Goal: Task Accomplishment & Management: Manage account settings

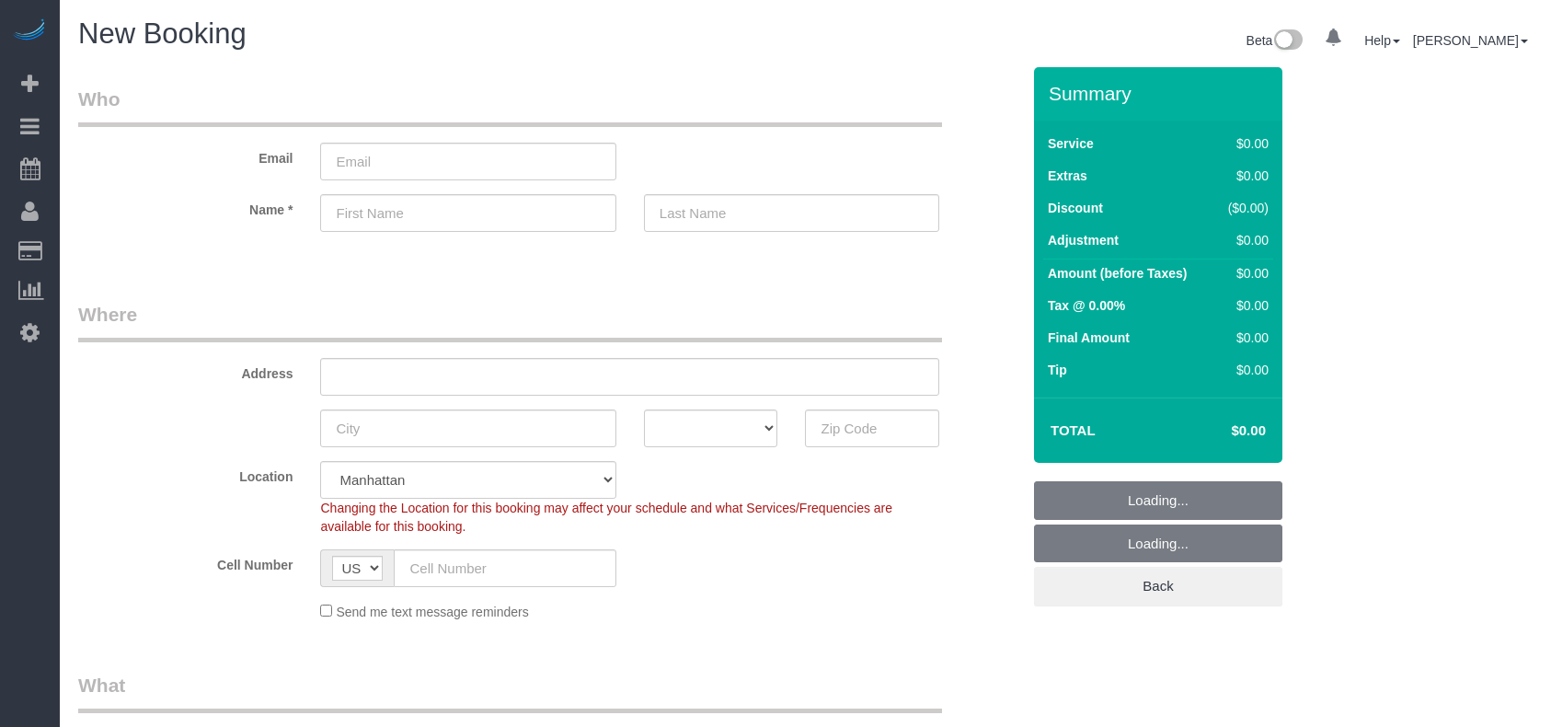
select select "number:89"
select select "number:90"
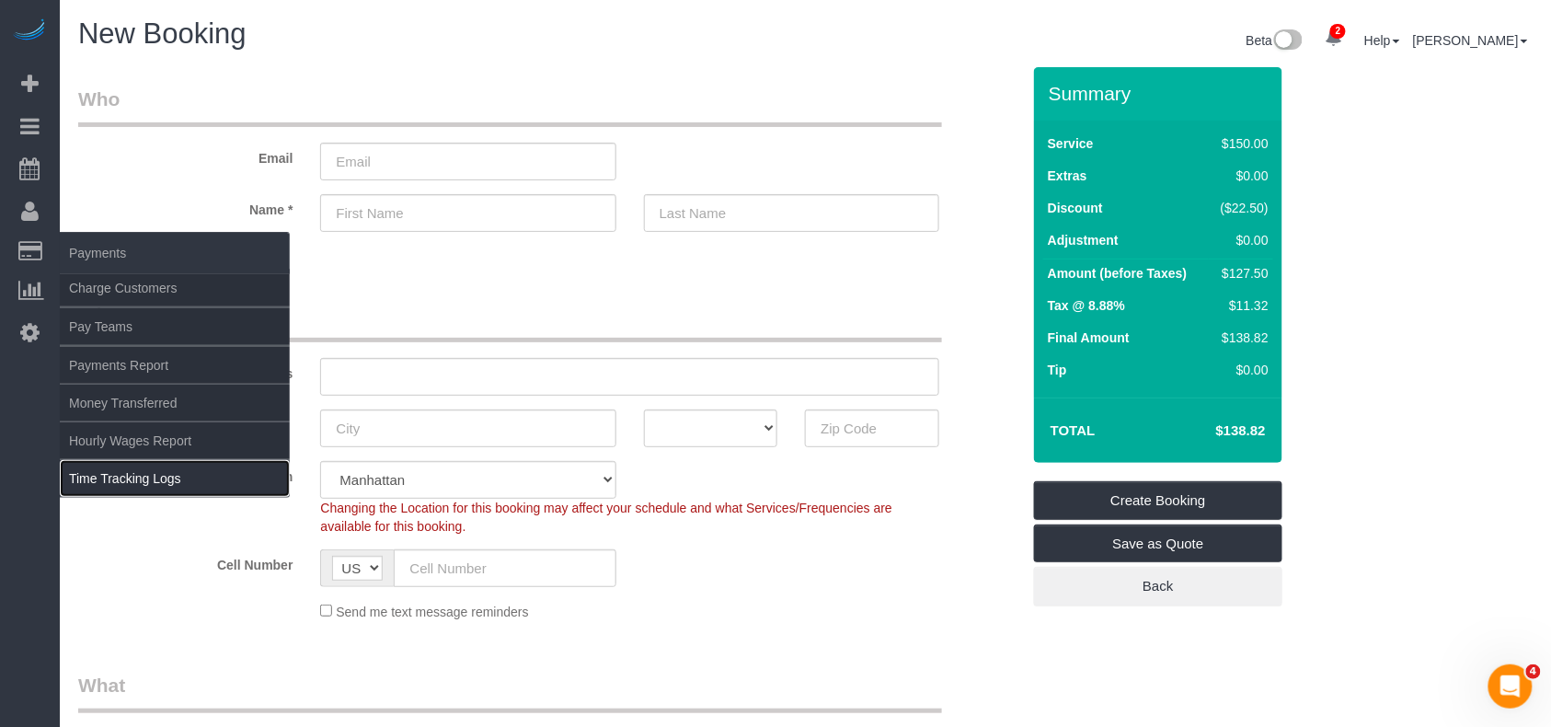
click at [148, 479] on link "Time Tracking Logs" at bounding box center [175, 478] width 230 height 37
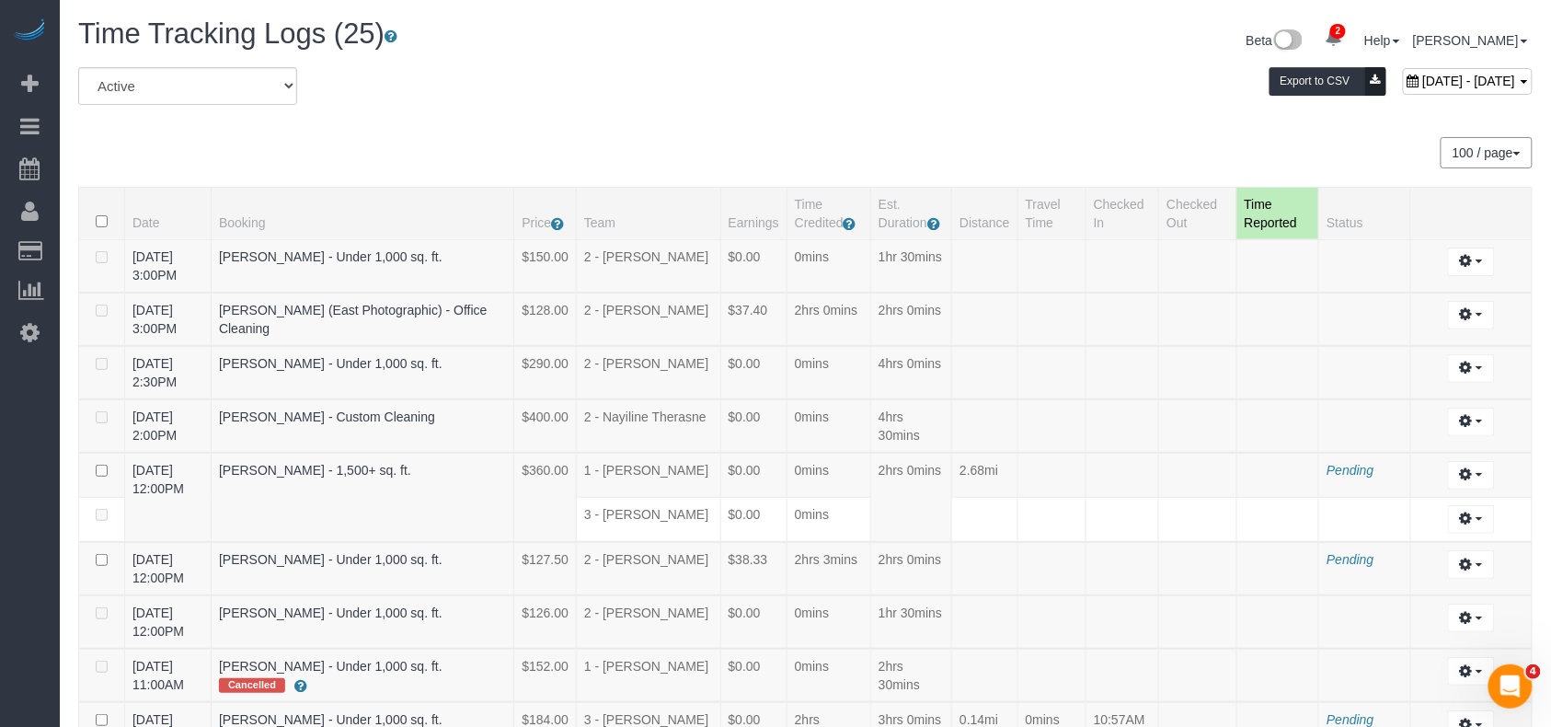
click at [460, 110] on div "All Active Archived August 23, 2025 - August 23, 2025 Export to CSV" at bounding box center [805, 93] width 1482 height 52
click at [108, 254] on link "Customers" at bounding box center [175, 251] width 230 height 37
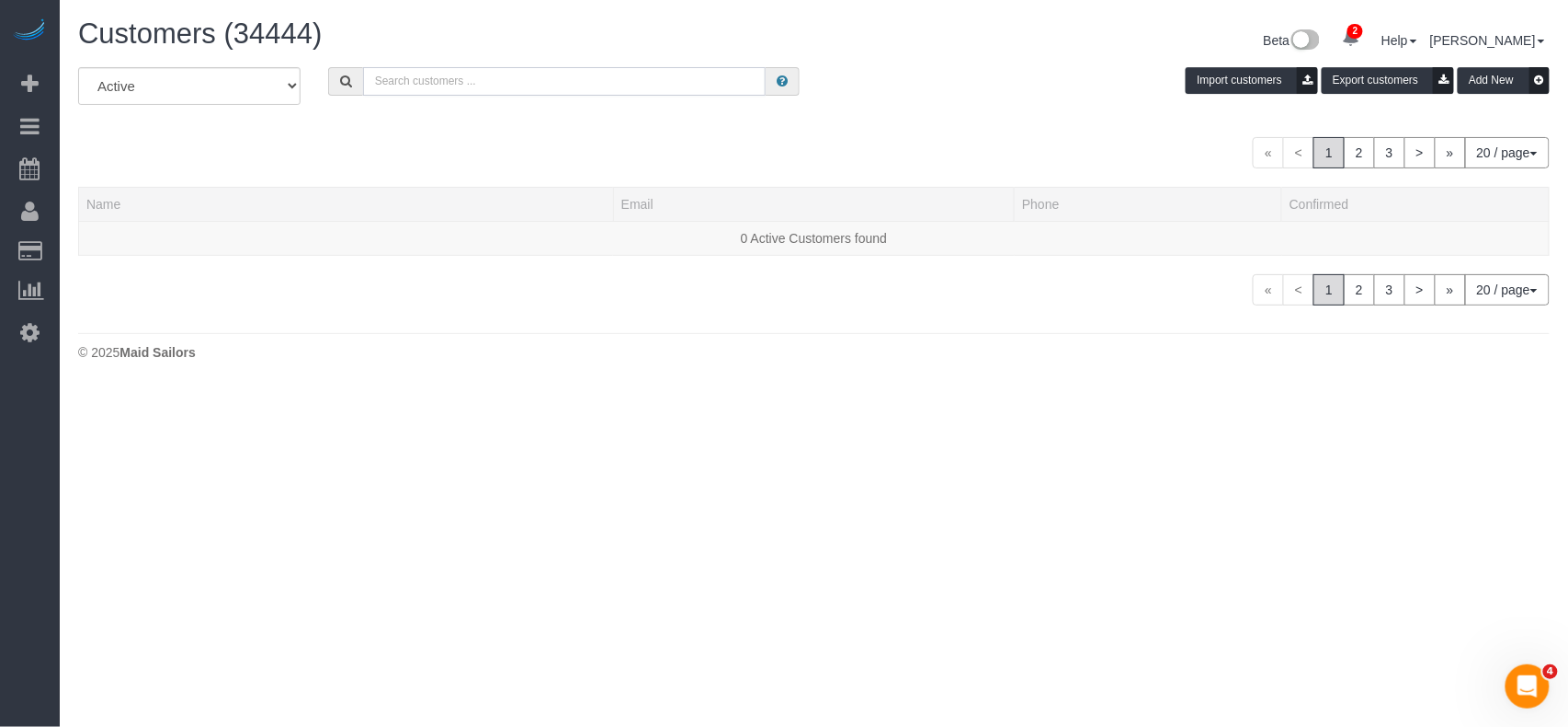
click at [407, 82] on input "text" at bounding box center [565, 81] width 404 height 29
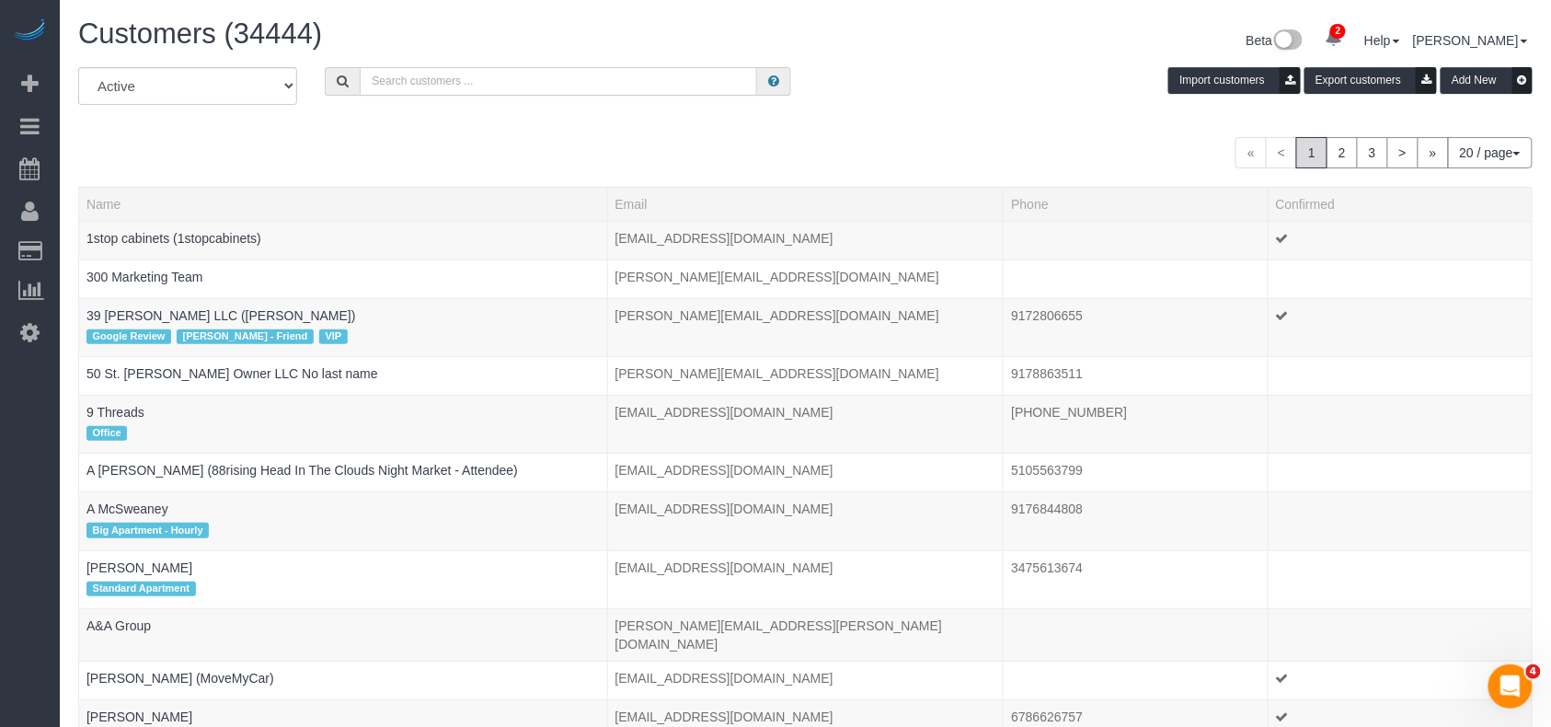
paste input "Nathan Seymour"
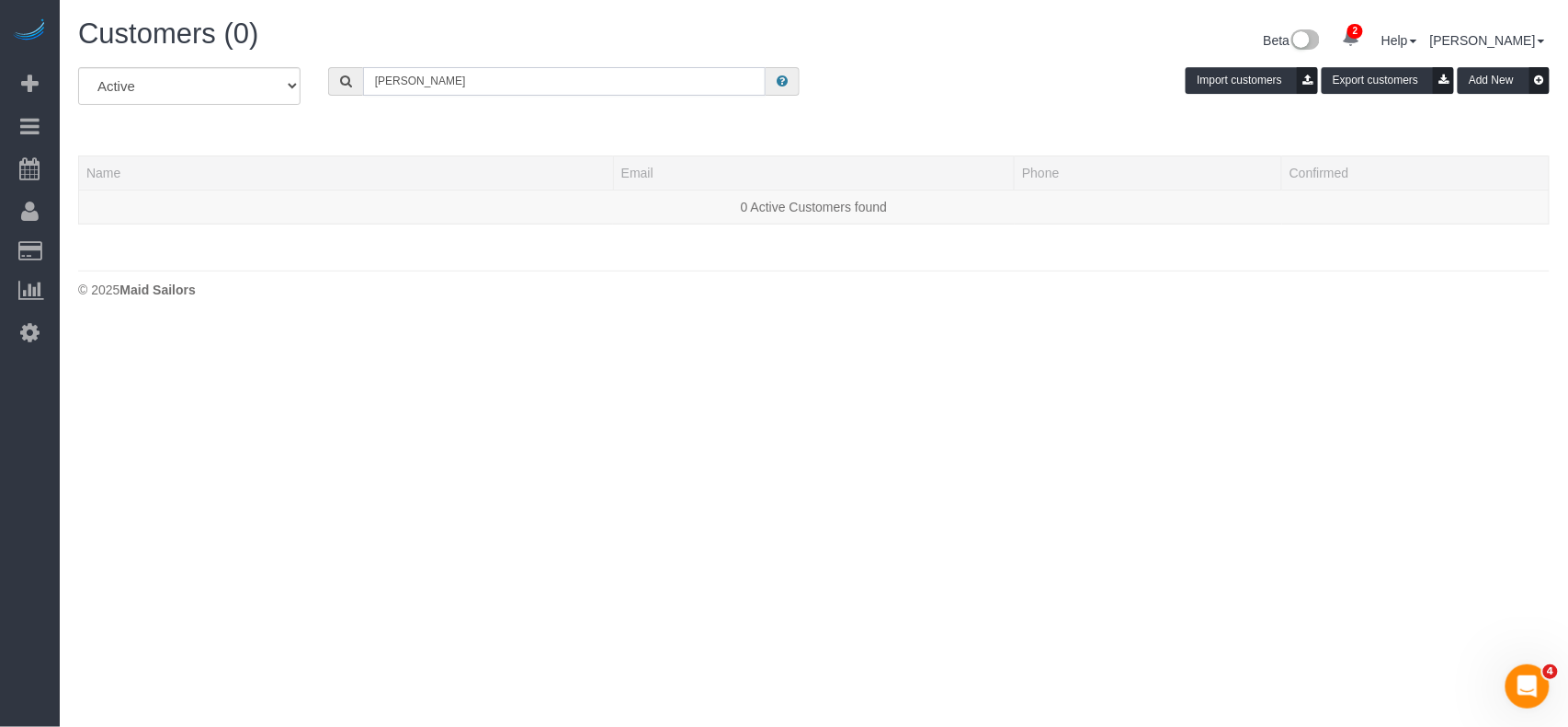
drag, startPoint x: 476, startPoint y: 83, endPoint x: 229, endPoint y: 85, distance: 247.0
click at [233, 85] on div "All Active Archived Nathan Seymour Import customers Export customers Add New" at bounding box center [813, 93] width 1499 height 52
paste input "Kare"
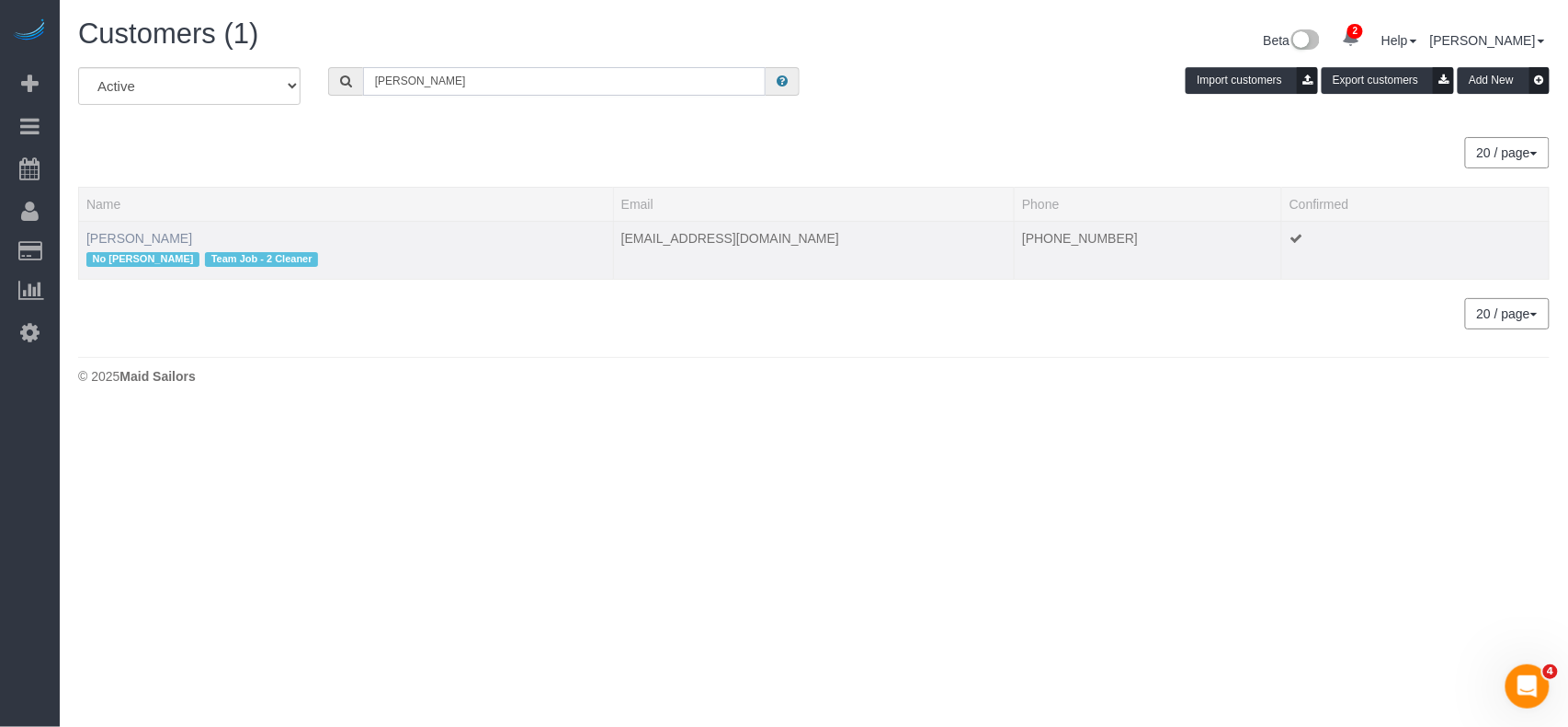
type input "Karen Seymour"
click at [127, 236] on link "Karen Seymour" at bounding box center [139, 238] width 106 height 15
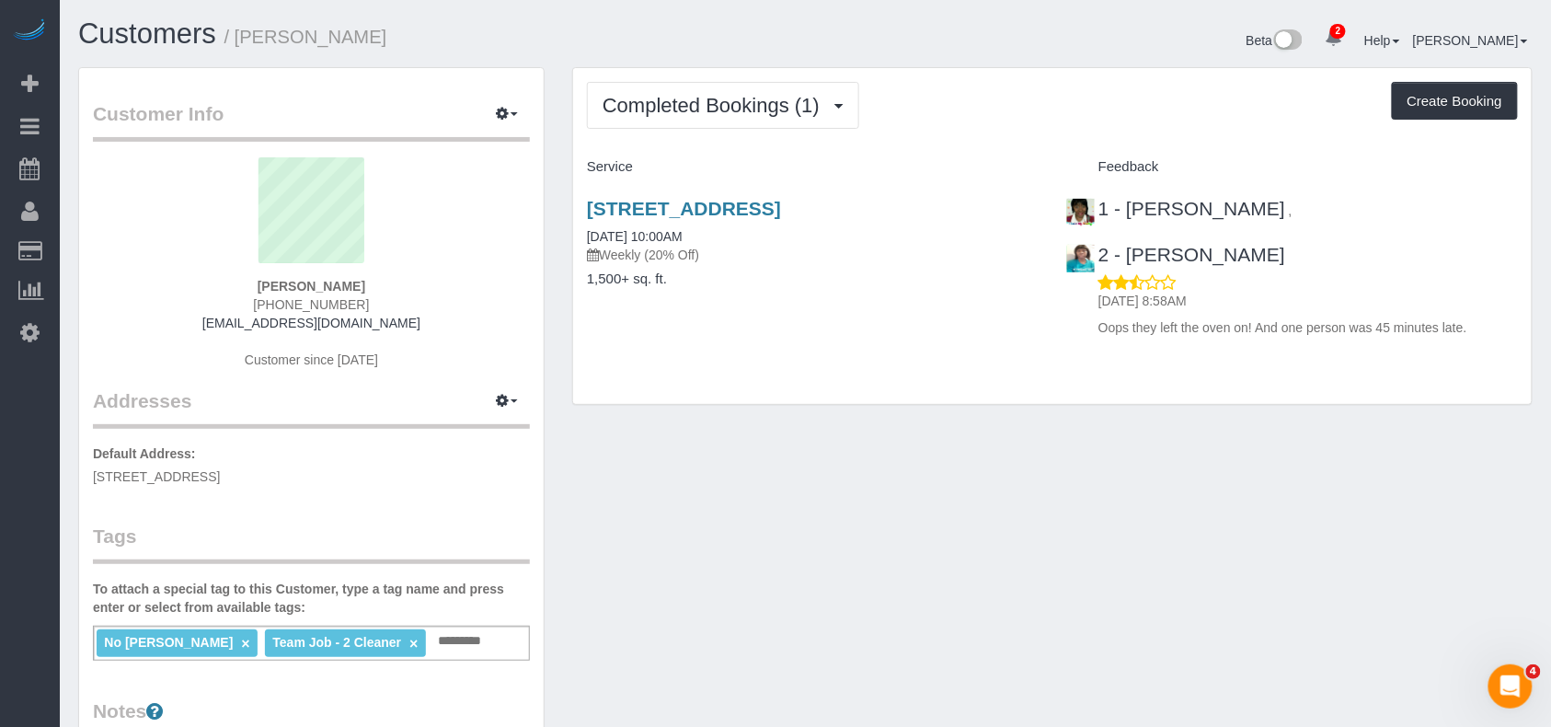
drag, startPoint x: 381, startPoint y: 39, endPoint x: 239, endPoint y: 38, distance: 141.7
click at [239, 38] on h1 "Customers / Karen Seymour" at bounding box center [435, 33] width 714 height 31
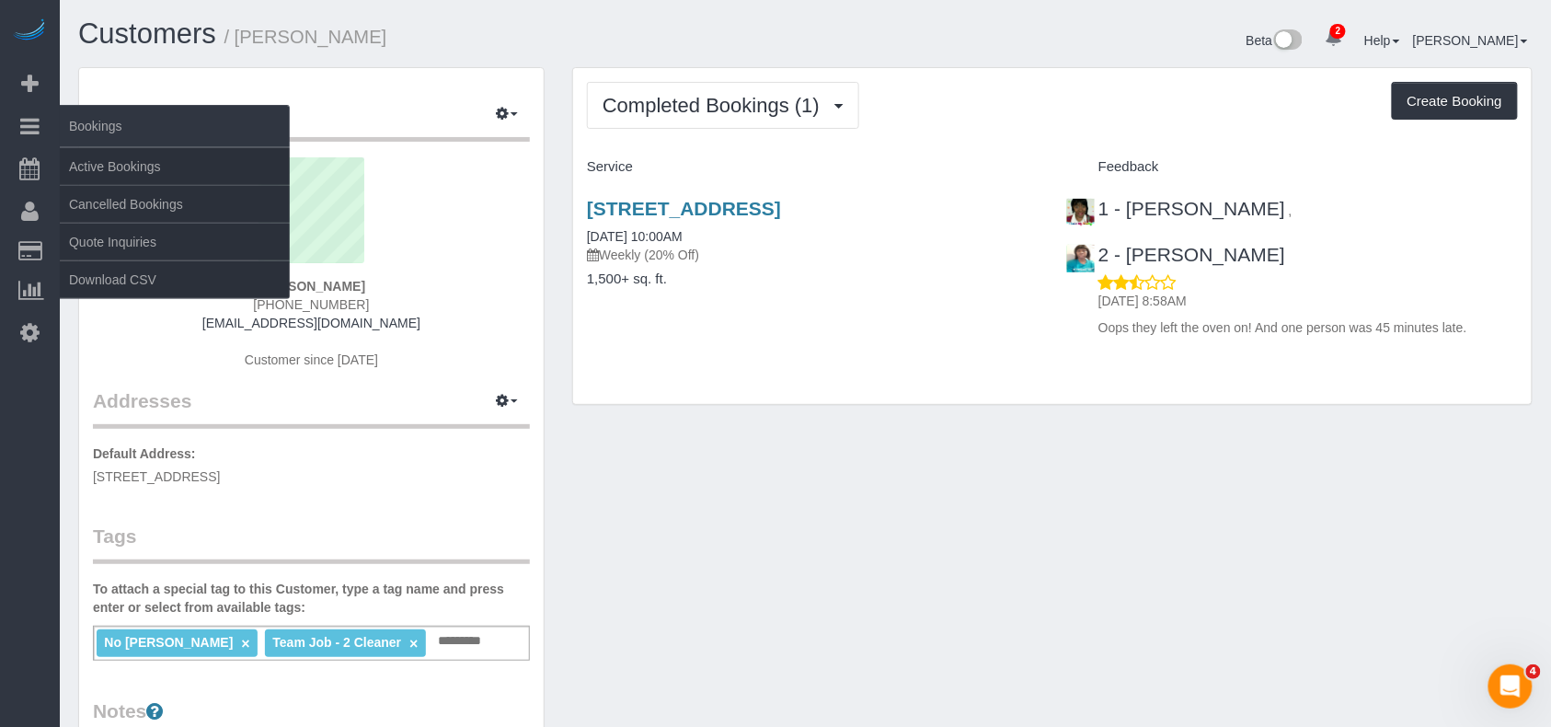
copy small "Karen Seymour"
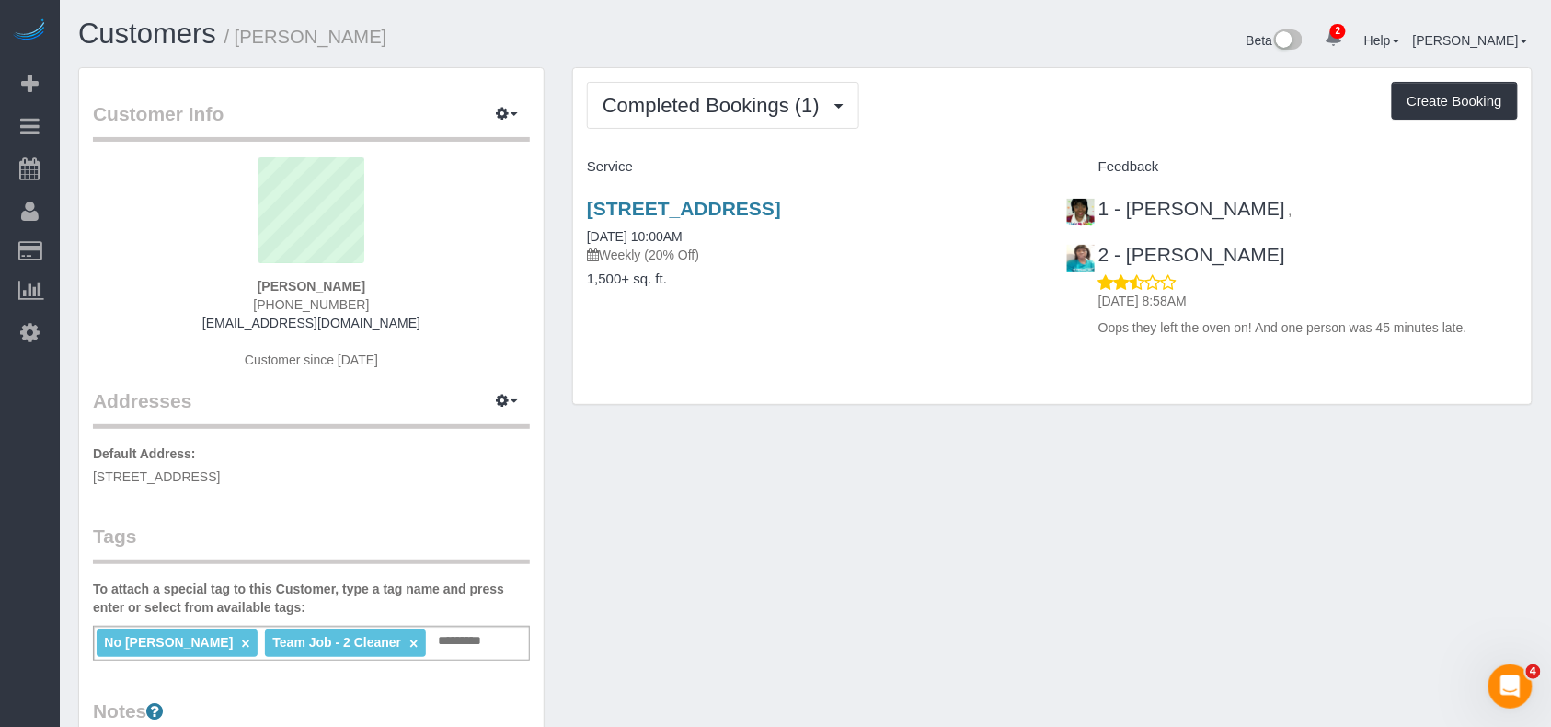
click at [484, 2] on div "Customers / Karen Seymour Beta 2 Your Notifications You have 0 alerts × You hav…" at bounding box center [805, 674] width 1491 height 1348
drag, startPoint x: 143, startPoint y: 472, endPoint x: 309, endPoint y: 368, distance: 195.5
click at [143, 472] on link "Time Tracking Logs" at bounding box center [175, 478] width 230 height 37
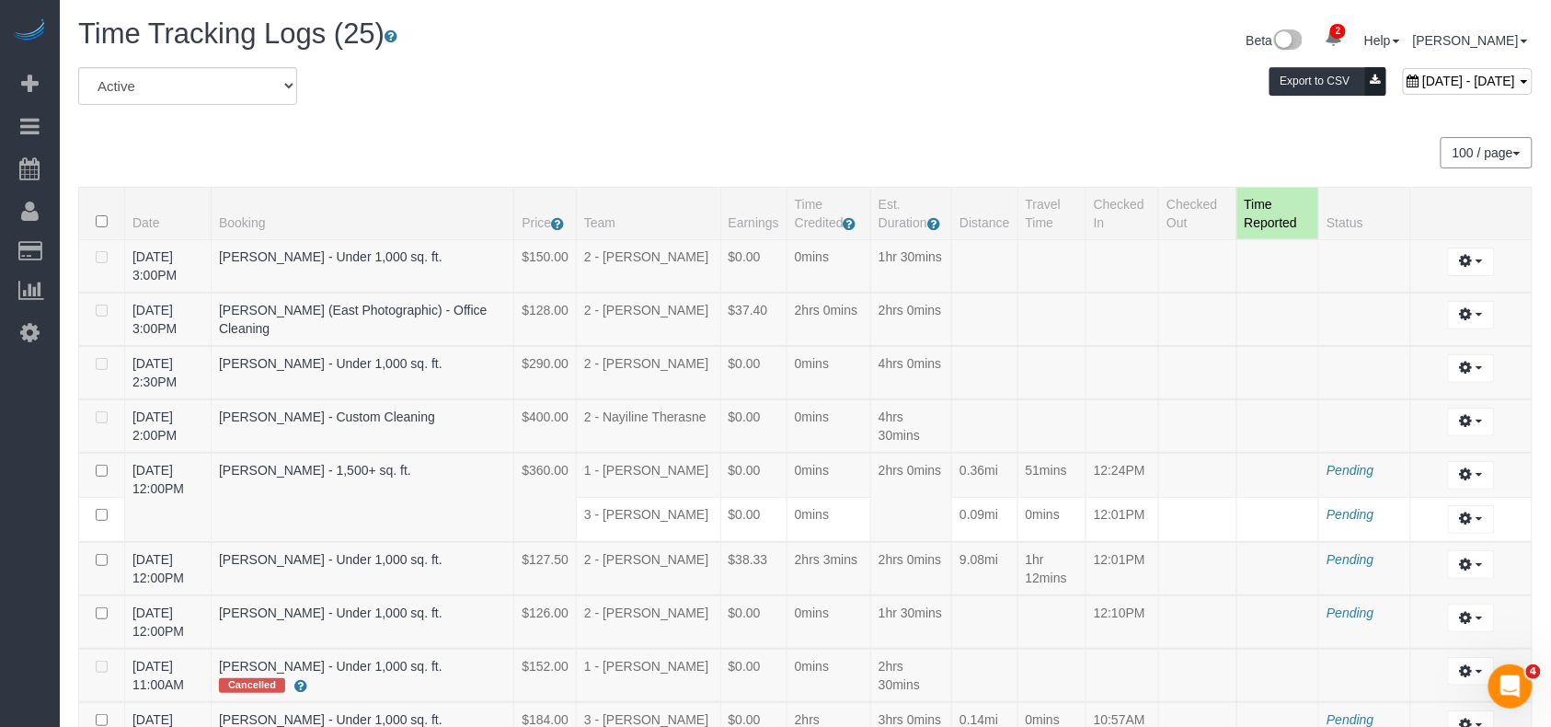
scroll to position [598, 0]
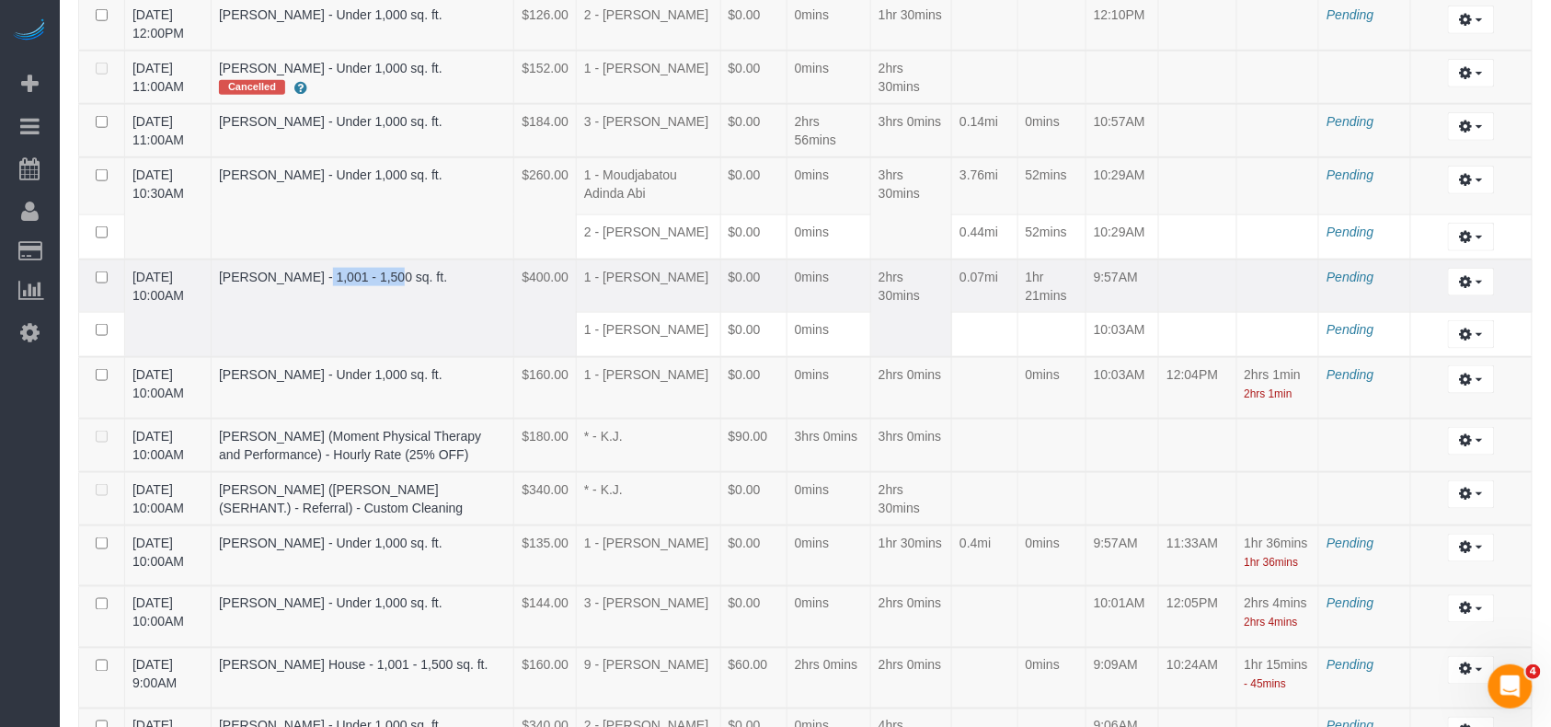
drag, startPoint x: 239, startPoint y: 320, endPoint x: 328, endPoint y: 321, distance: 89.2
click at [328, 321] on td "Smitha Thomas - 1,001 - 1,500 sq. ft." at bounding box center [363, 308] width 303 height 98
copy link "Smitha Thomas"
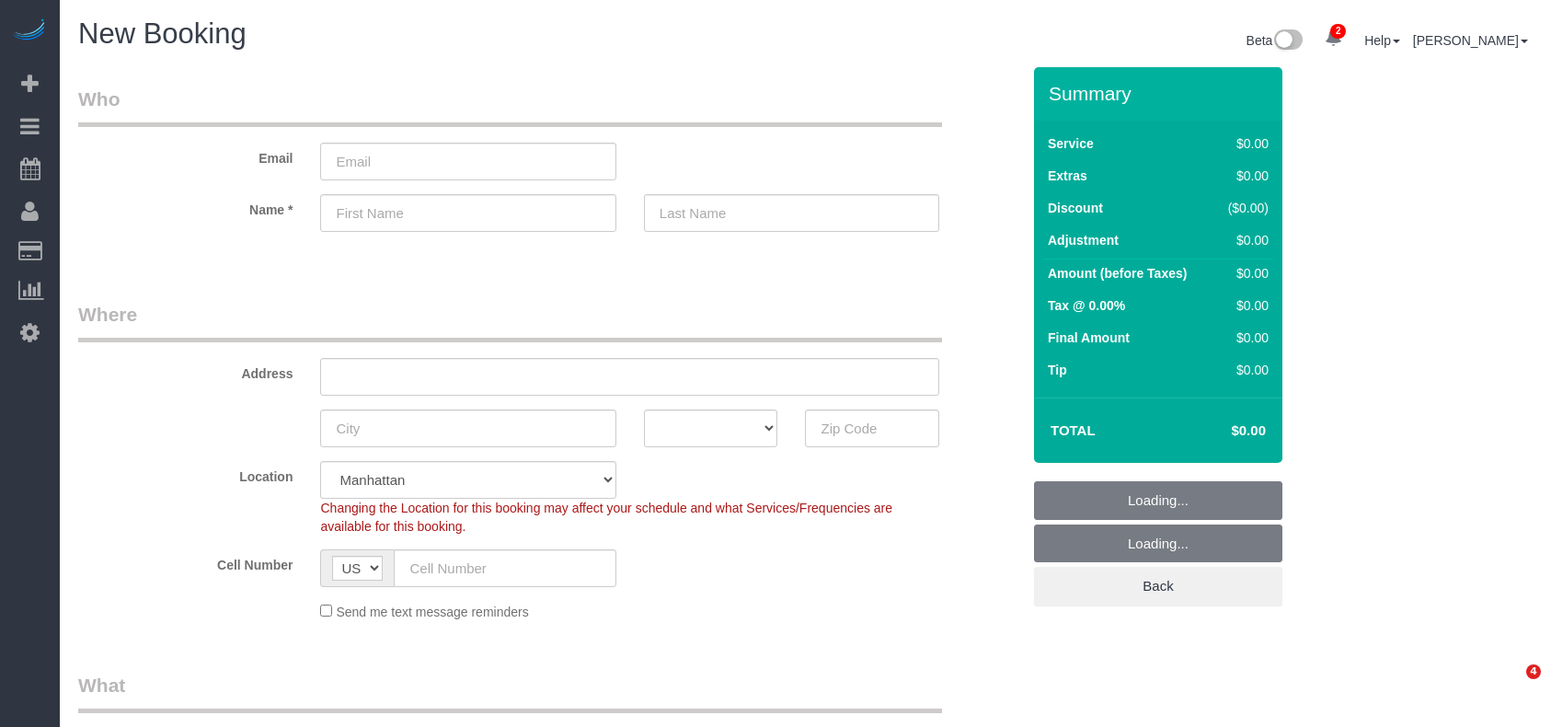
select select "number:89"
select select "number:90"
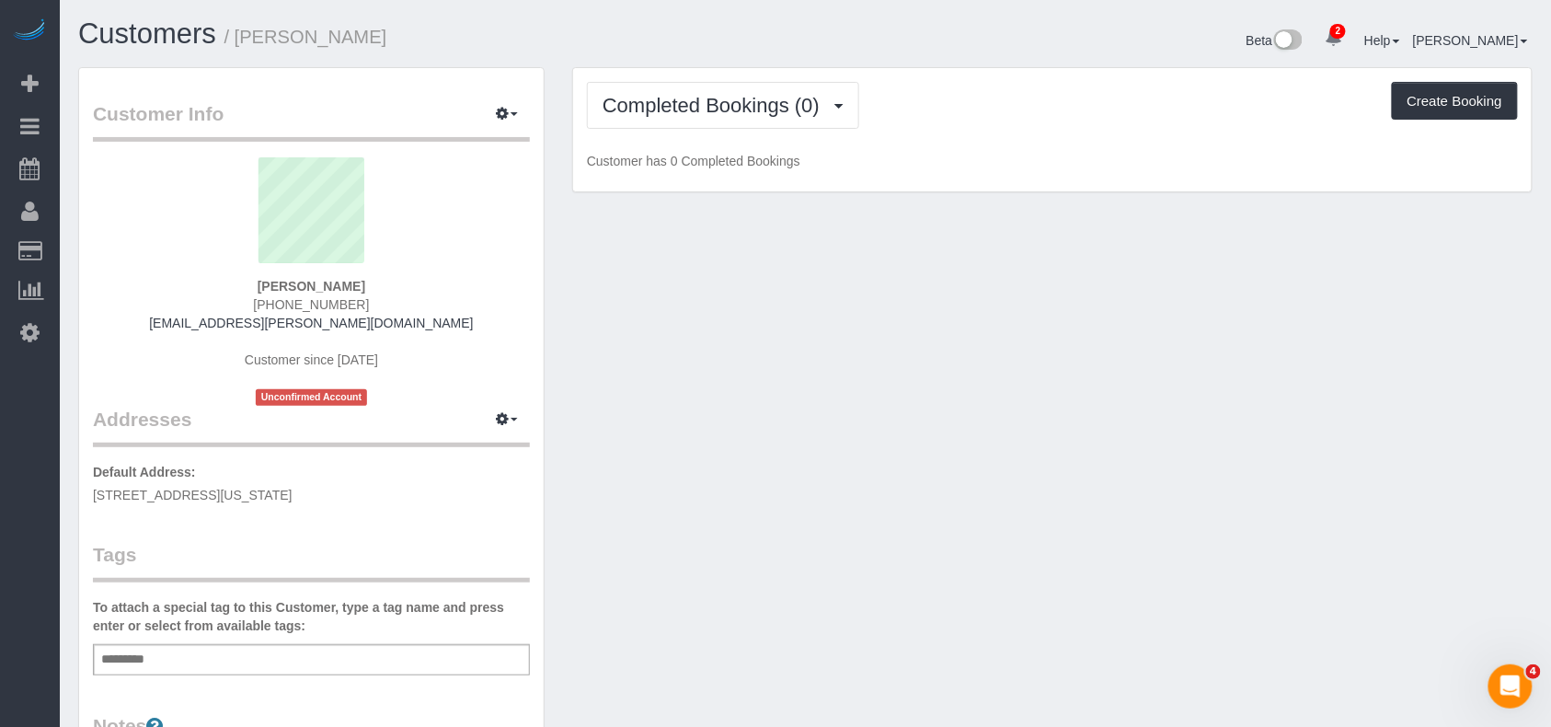
drag, startPoint x: 267, startPoint y: 495, endPoint x: 96, endPoint y: 501, distance: 171.2
click at [96, 501] on p "Default Address: 534 9th Avenue, Apt C3, New York, NY 10018" at bounding box center [311, 483] width 437 height 41
click at [239, 667] on div "Add a tag" at bounding box center [311, 659] width 437 height 31
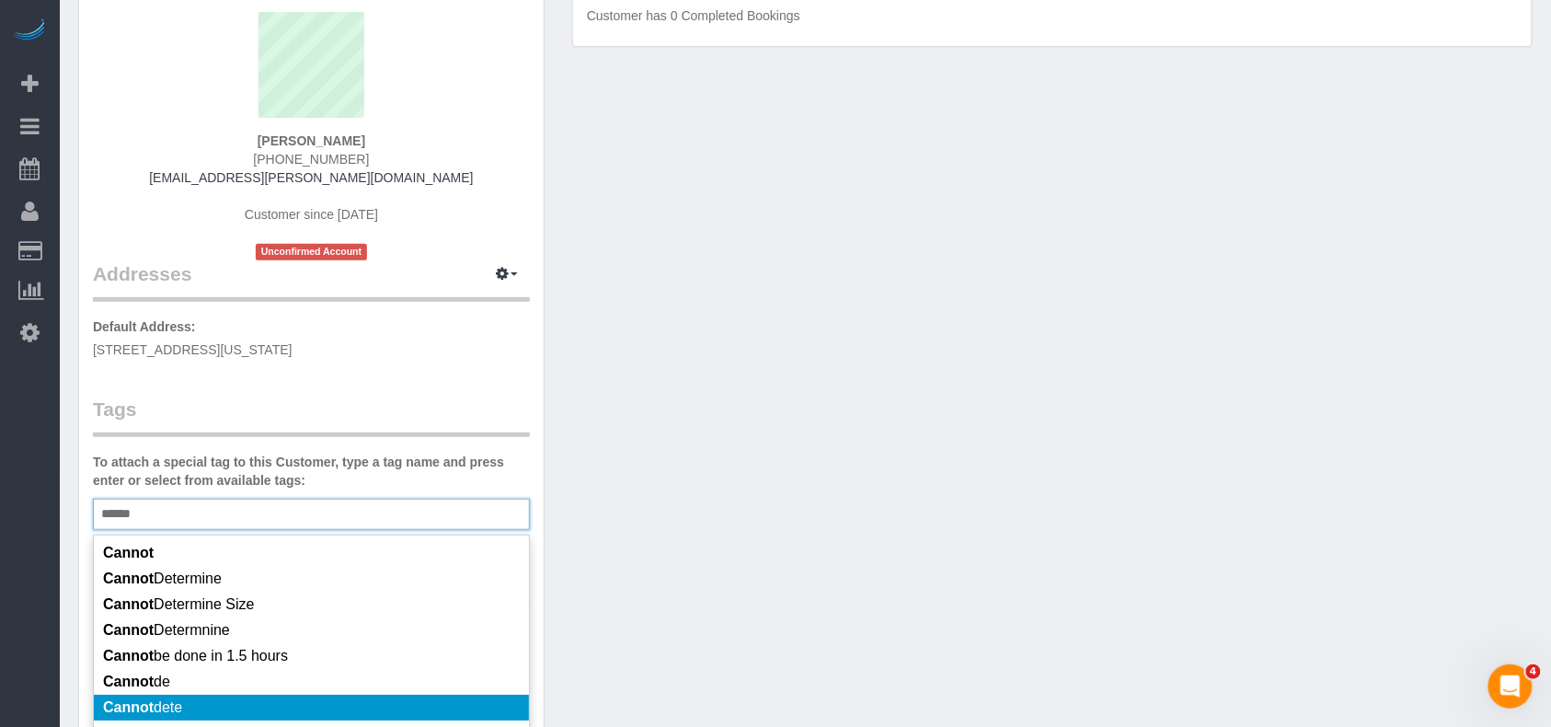
scroll to position [368, 0]
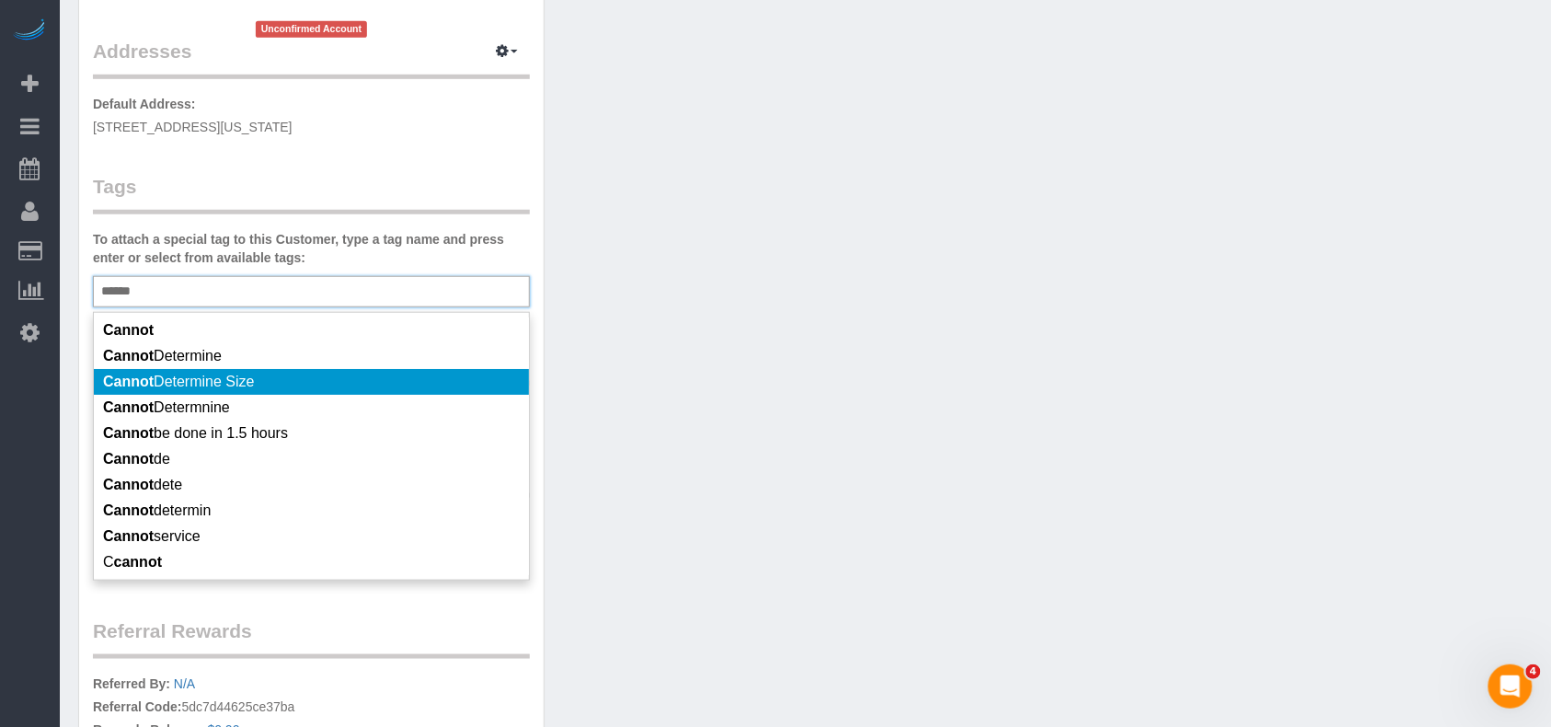
type input "******"
click at [229, 391] on li "Cannot Determine Size" at bounding box center [311, 382] width 435 height 26
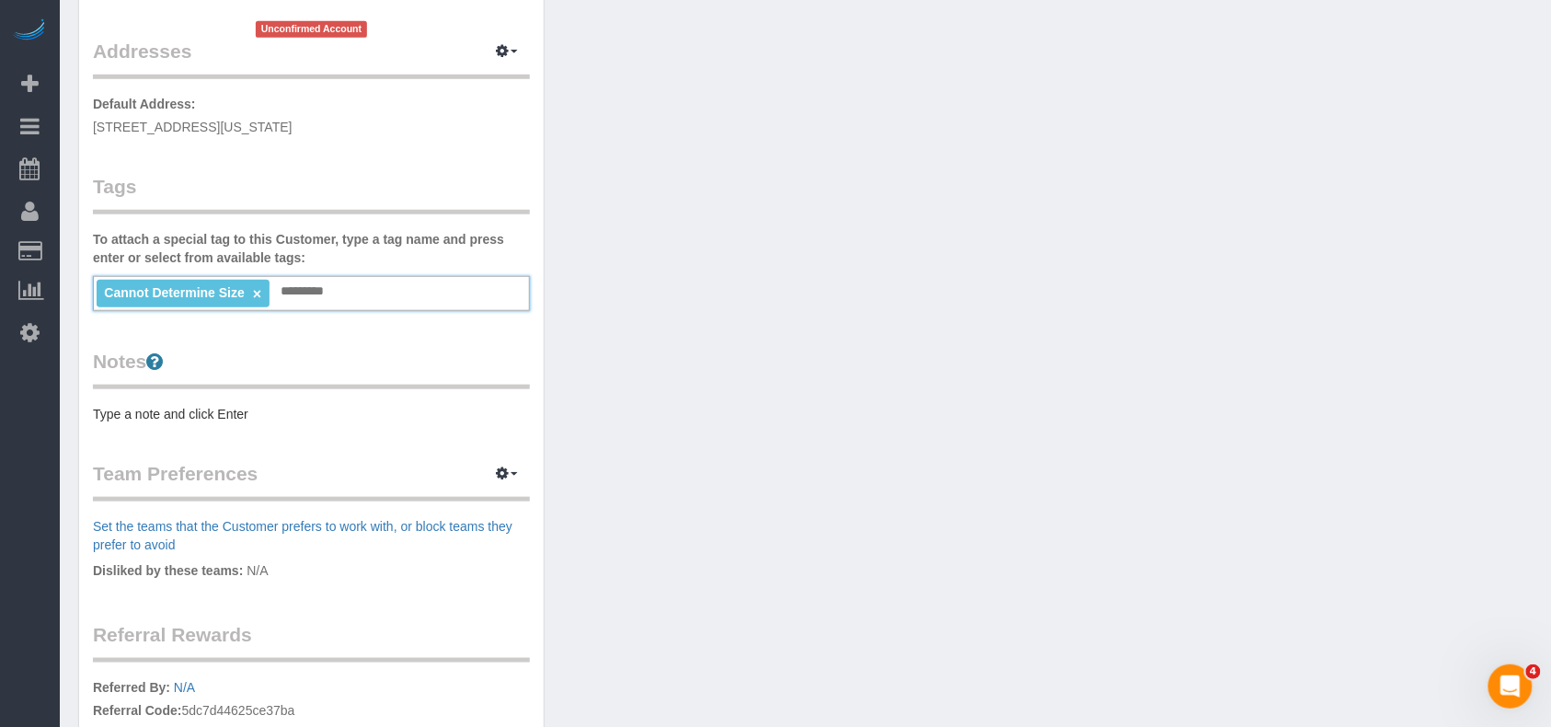
drag, startPoint x: 223, startPoint y: 397, endPoint x: 221, endPoint y: 418, distance: 20.3
click at [222, 410] on div "Notes Type a note and click Enter" at bounding box center [311, 385] width 437 height 75
click at [221, 419] on pre "Type a note and click Enter" at bounding box center [311, 414] width 437 height 18
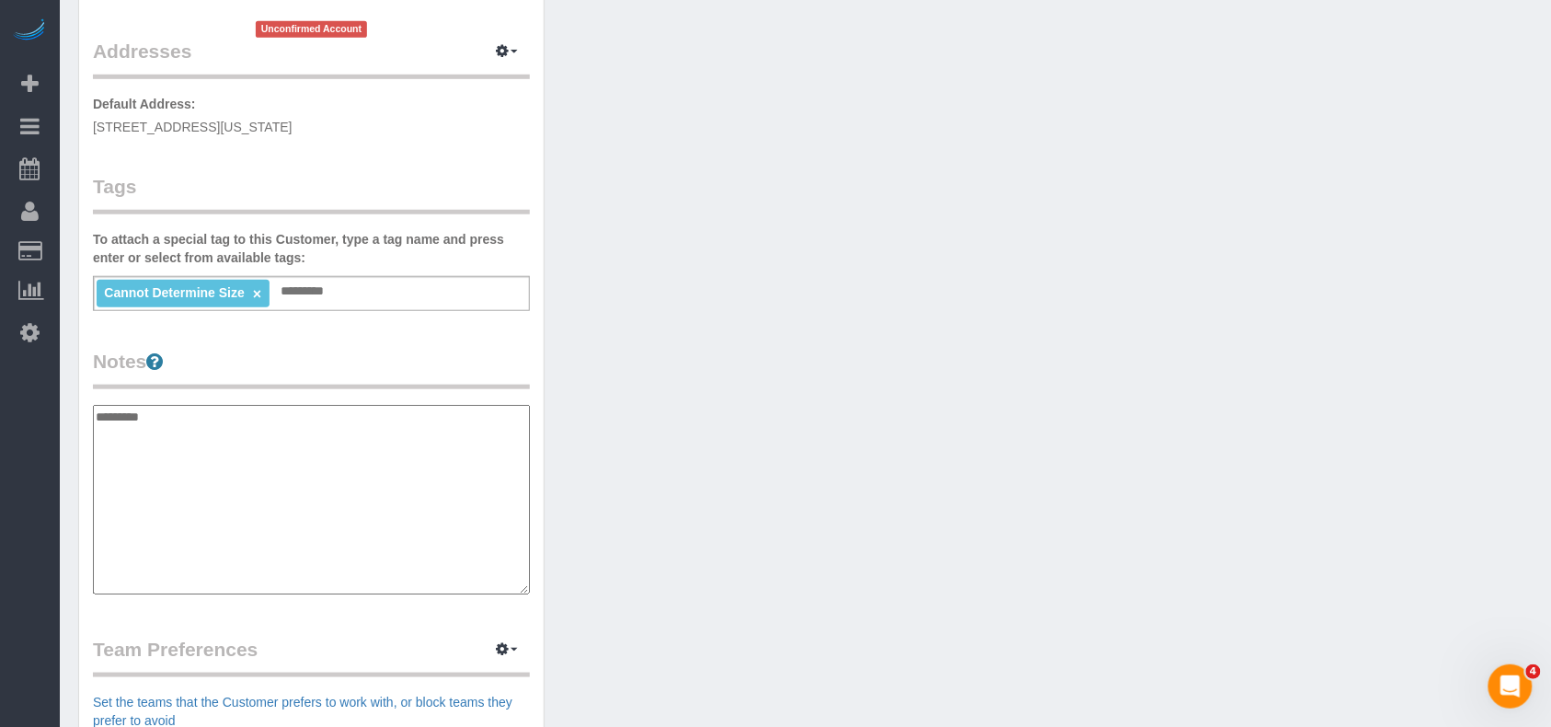
type textarea "**********"
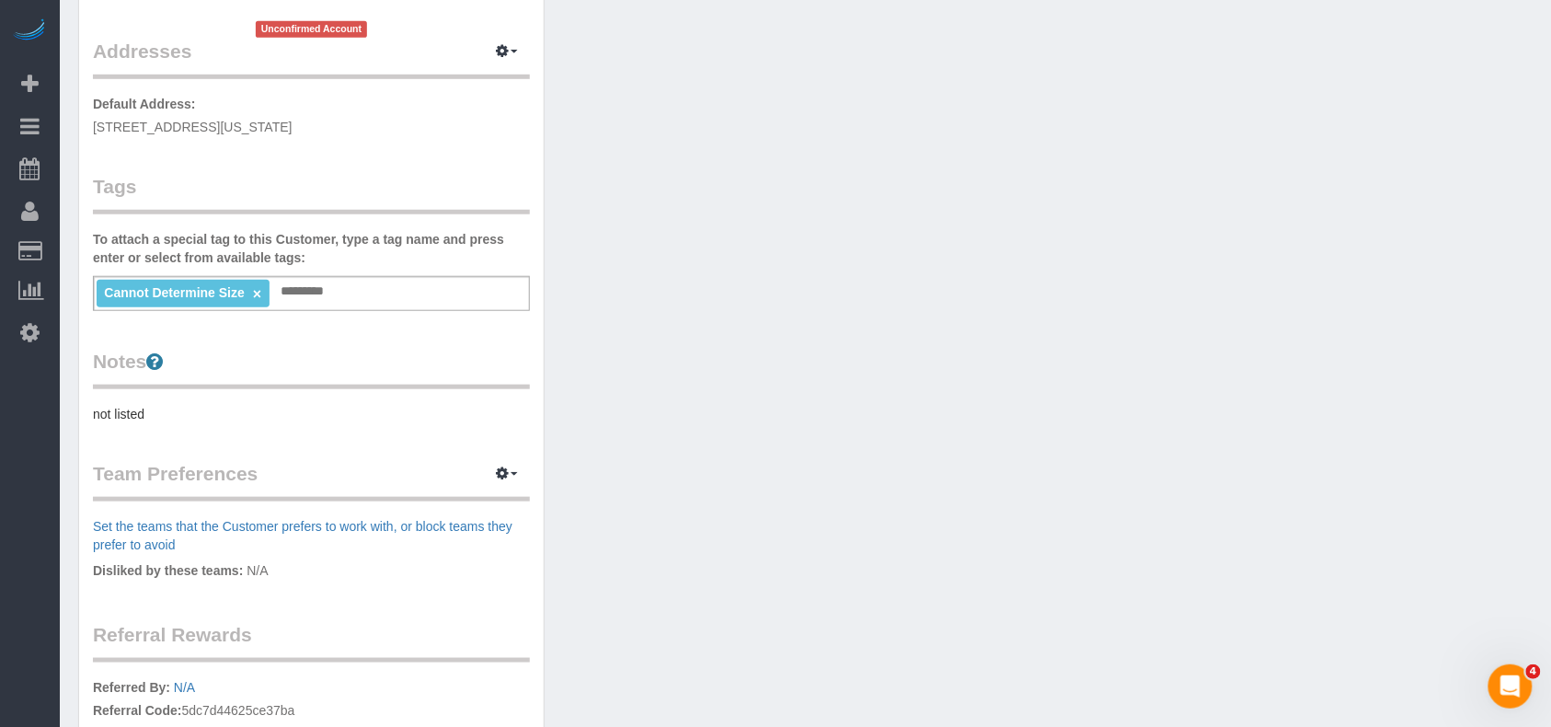
click at [814, 392] on div "Customer Info Edit Contact Info Send Message Email Preferences Special Sales Ta…" at bounding box center [805, 314] width 1482 height 1231
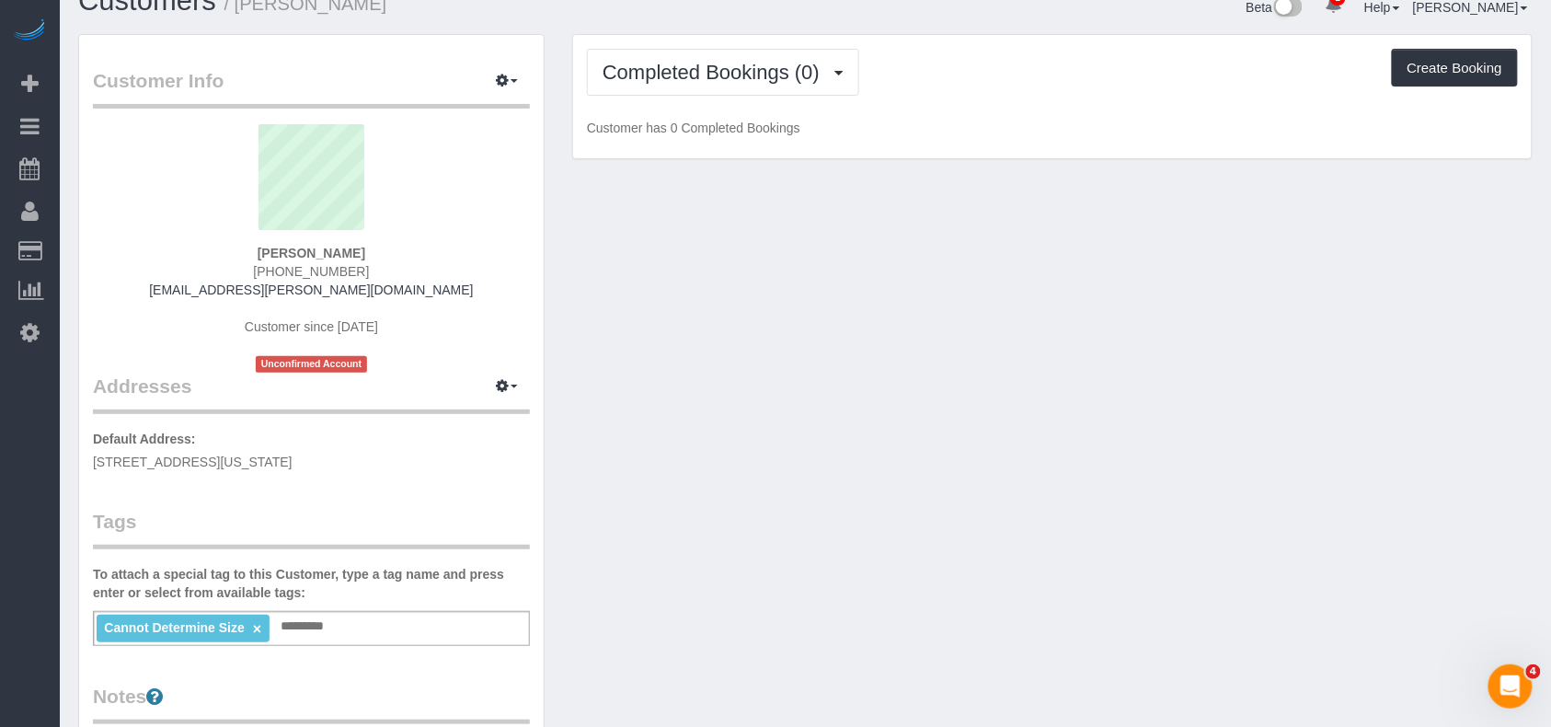
scroll to position [0, 0]
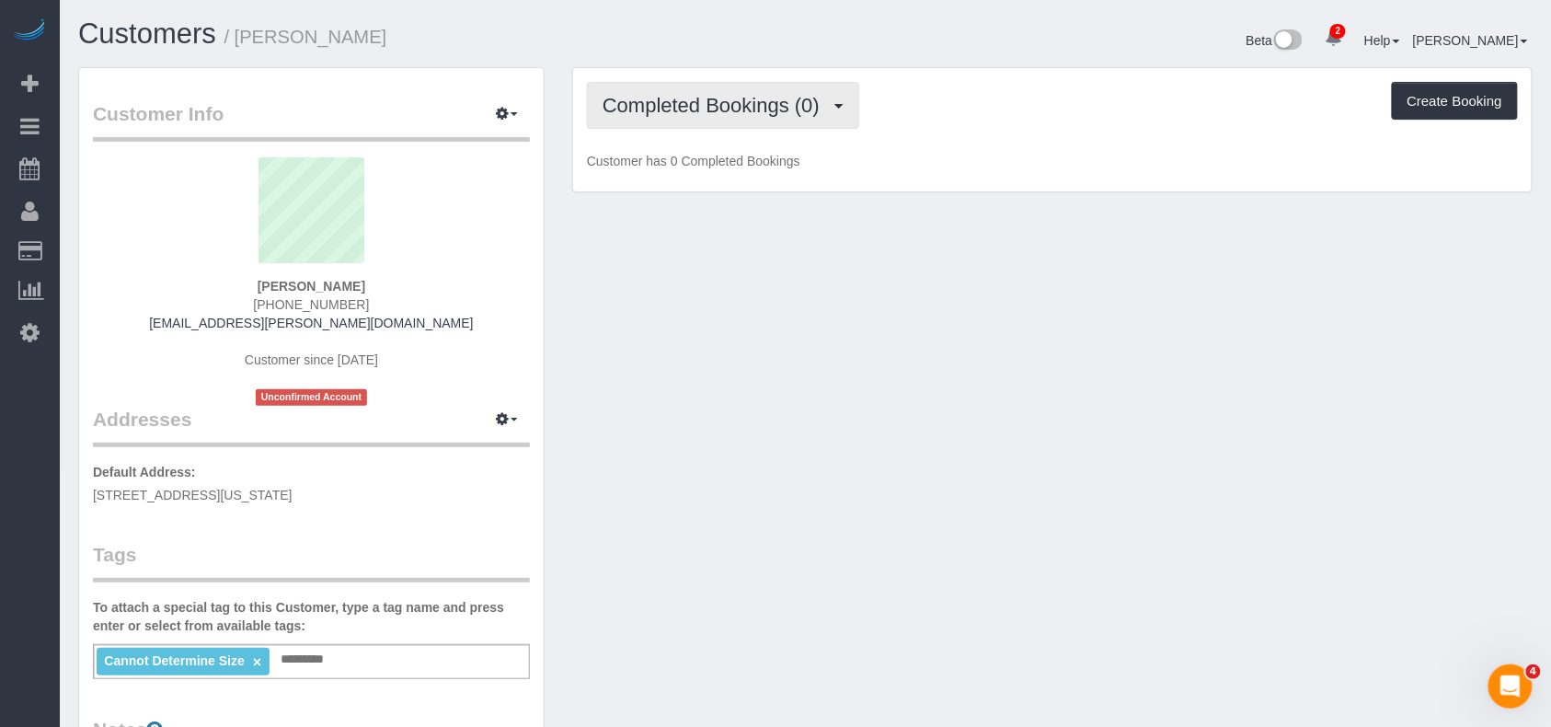
click at [782, 126] on button "Completed Bookings (0)" at bounding box center [723, 105] width 272 height 47
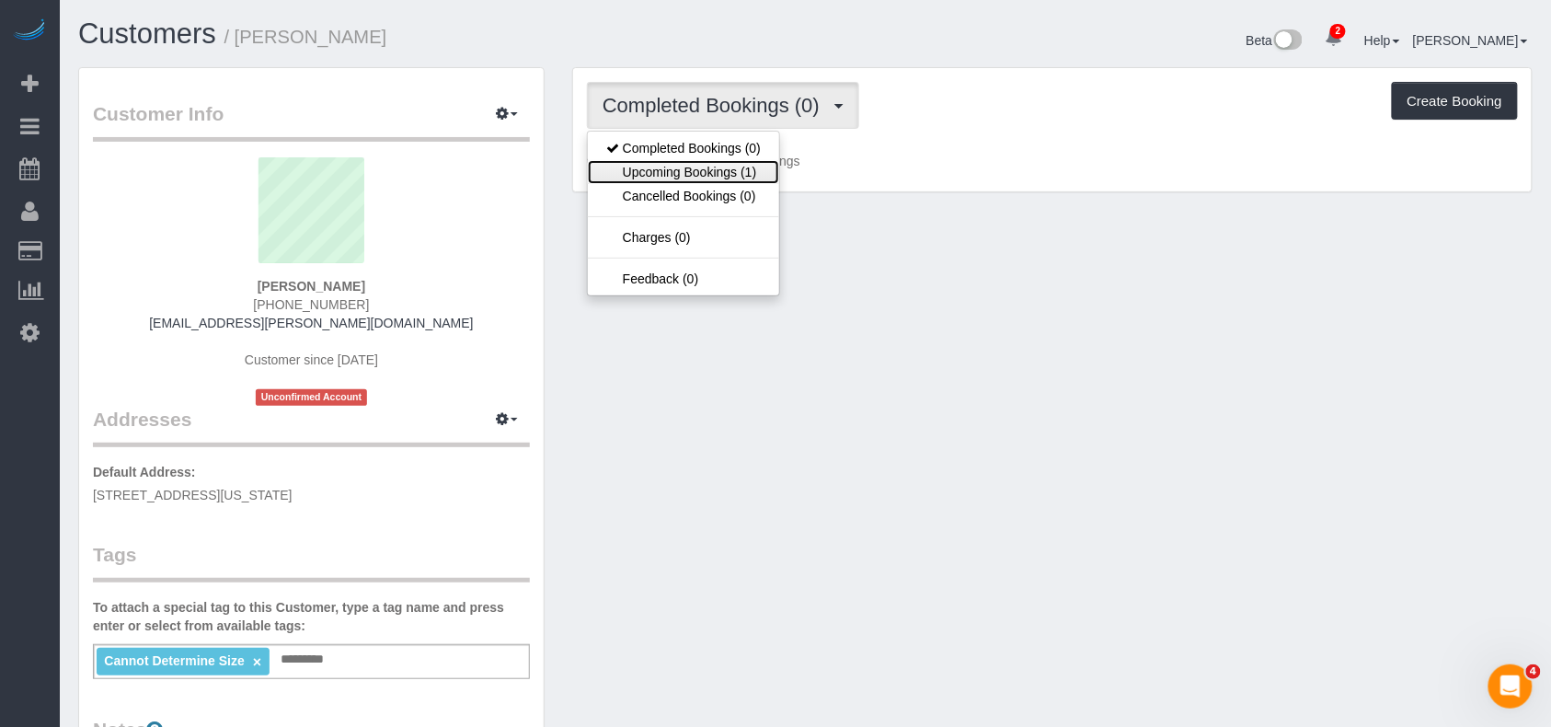
click at [765, 164] on link "Upcoming Bookings (1)" at bounding box center [683, 172] width 191 height 24
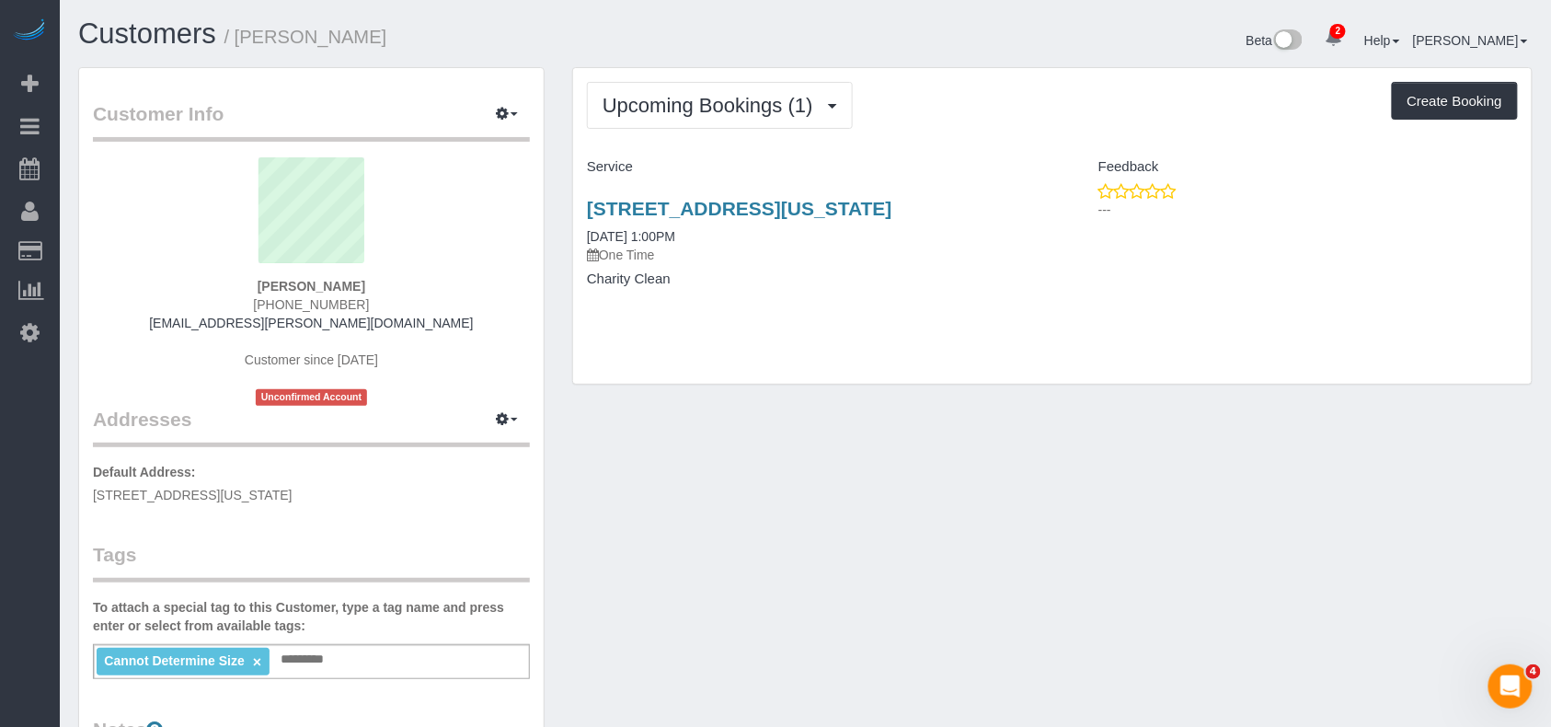
click at [940, 414] on div "Customer Info Edit Contact Info Send Message Email Preferences Special Sales Ta…" at bounding box center [805, 682] width 1482 height 1231
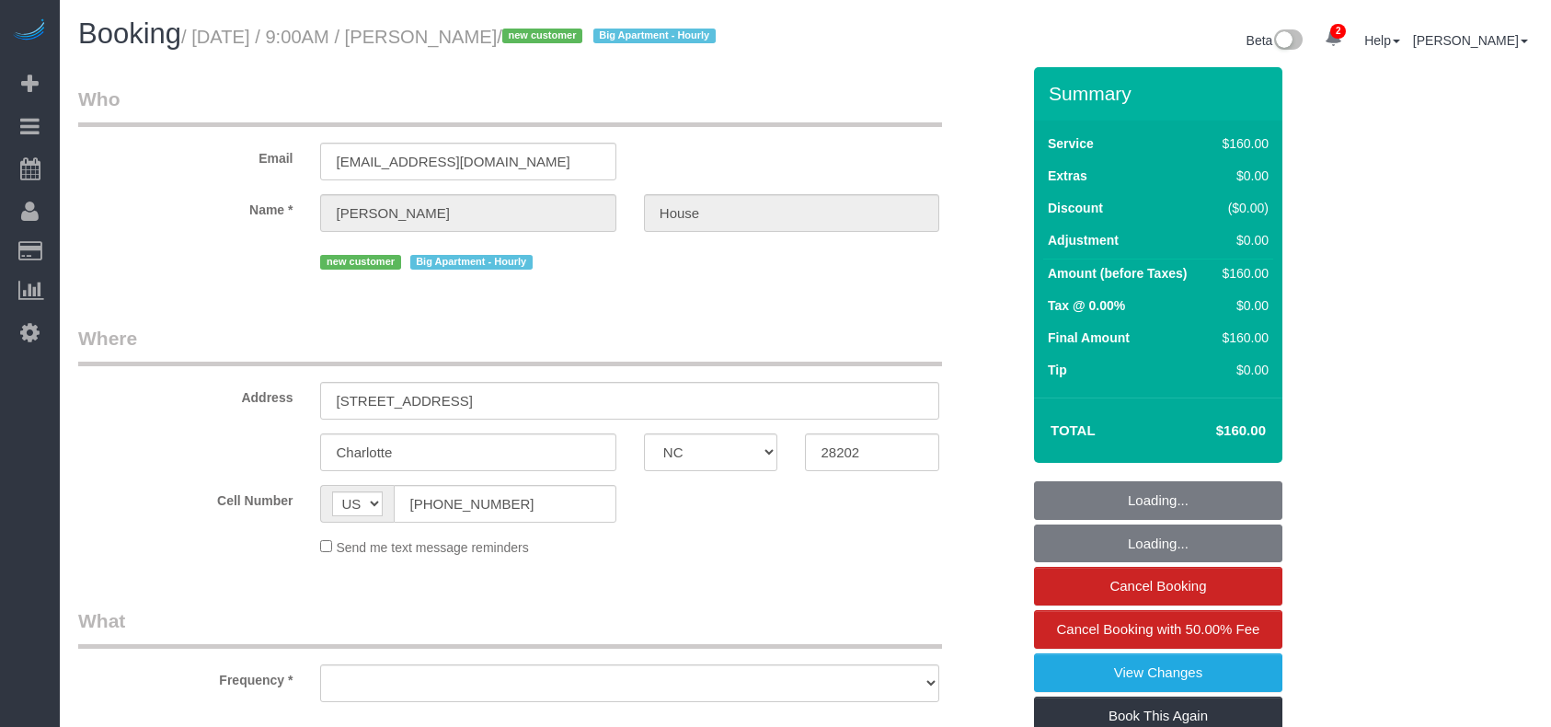
select select "NC"
select select "number:89"
select select "number:71"
select select "number:15"
select select "number:7"
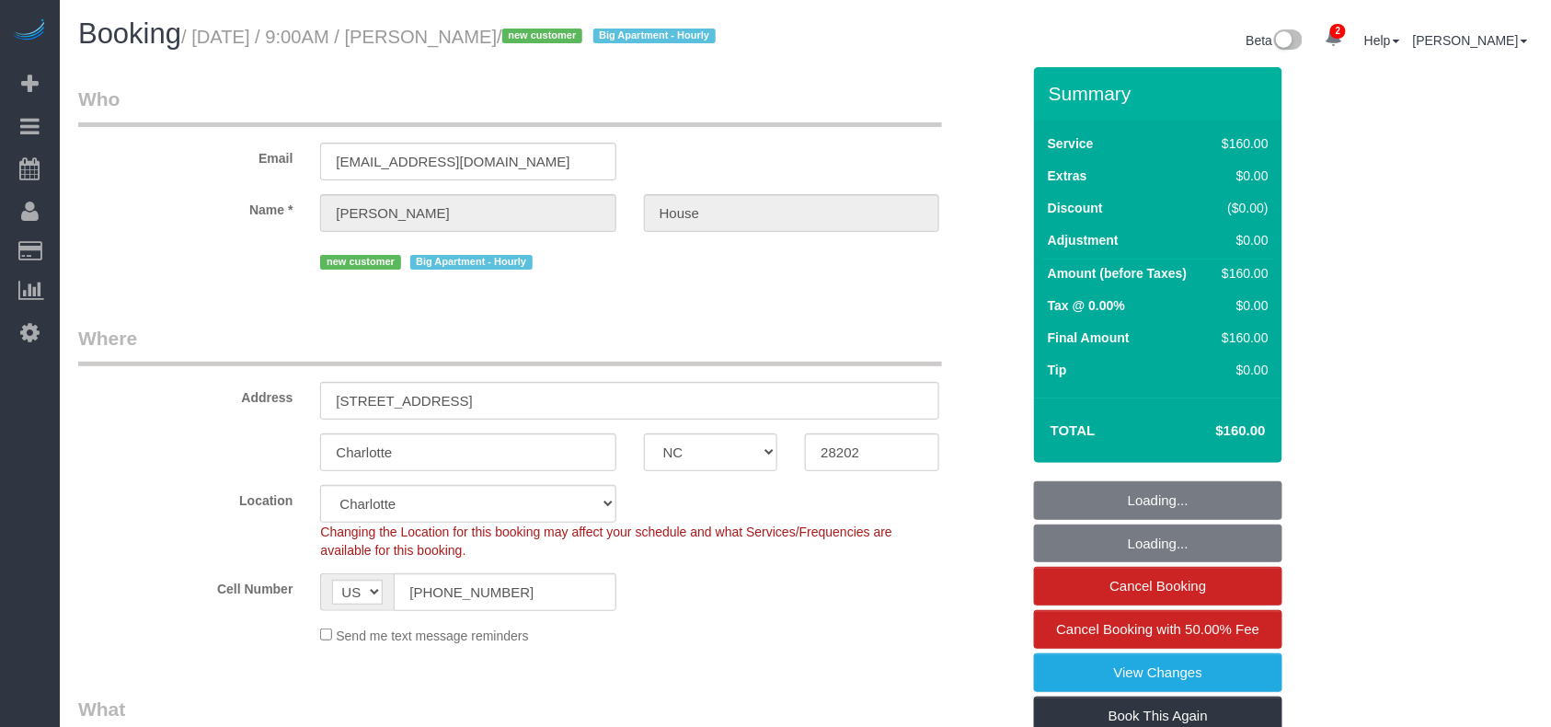
select select "object:915"
